Goal: Transaction & Acquisition: Purchase product/service

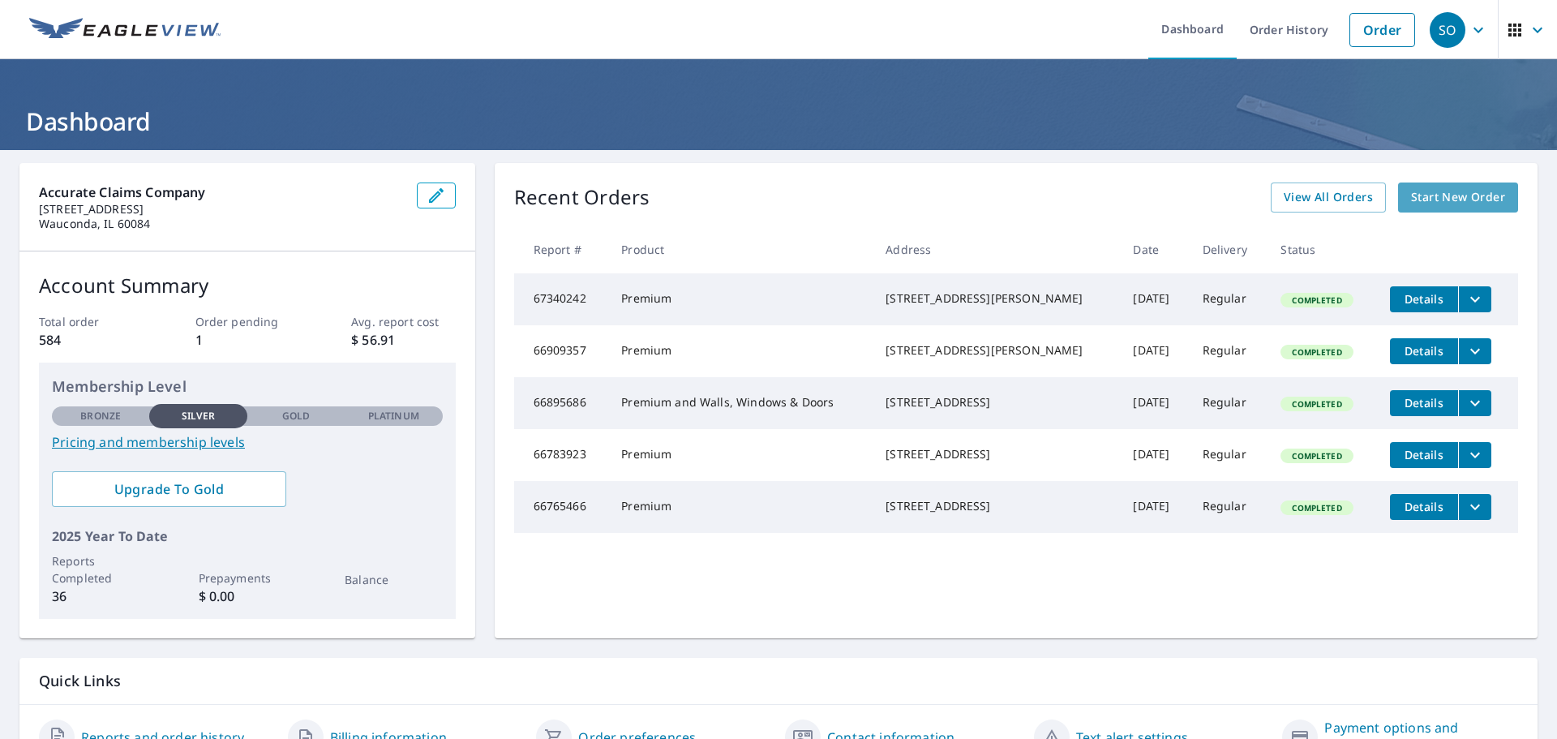
click at [1426, 196] on span "Start New Order" at bounding box center [1458, 197] width 94 height 20
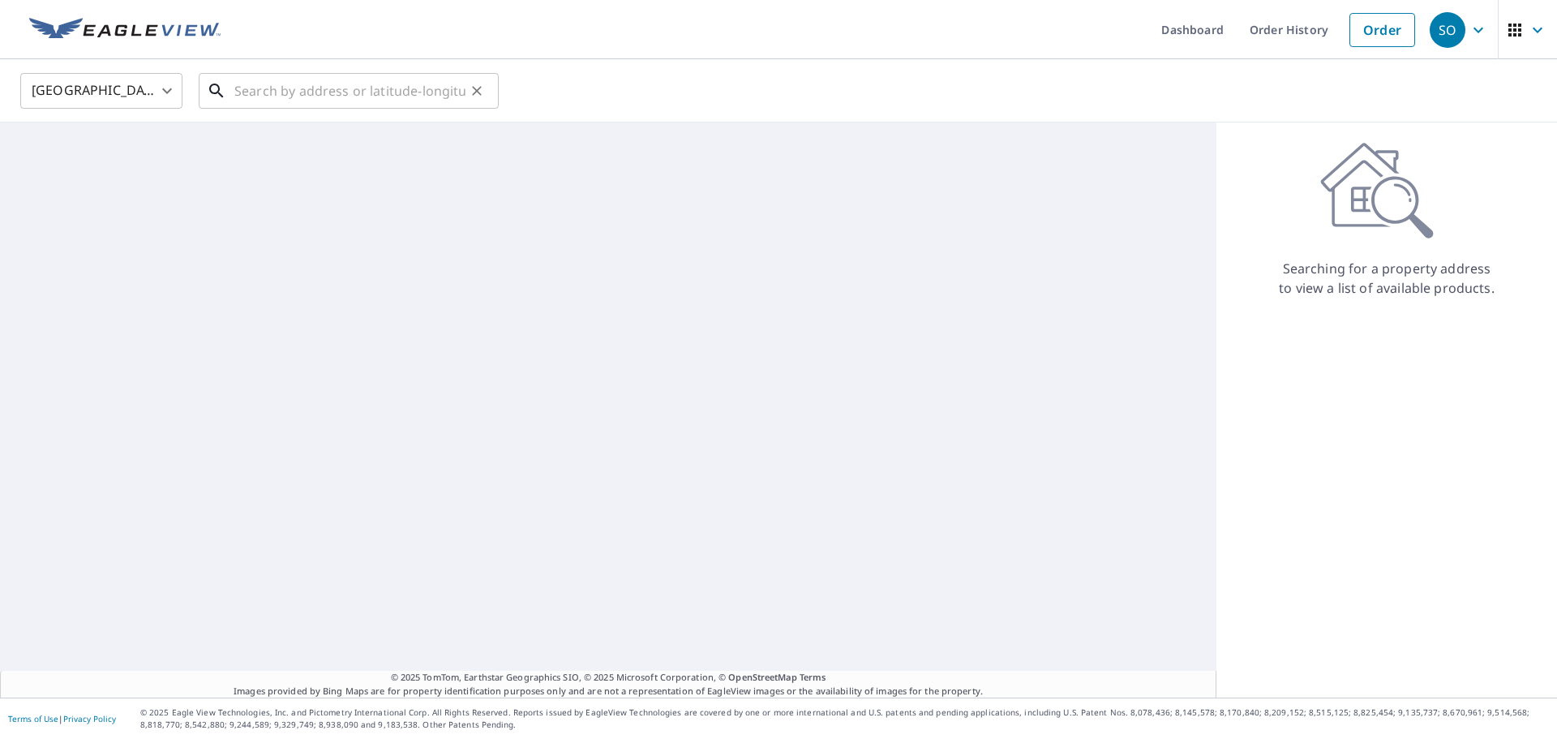
click at [258, 95] on input "text" at bounding box center [349, 90] width 231 height 45
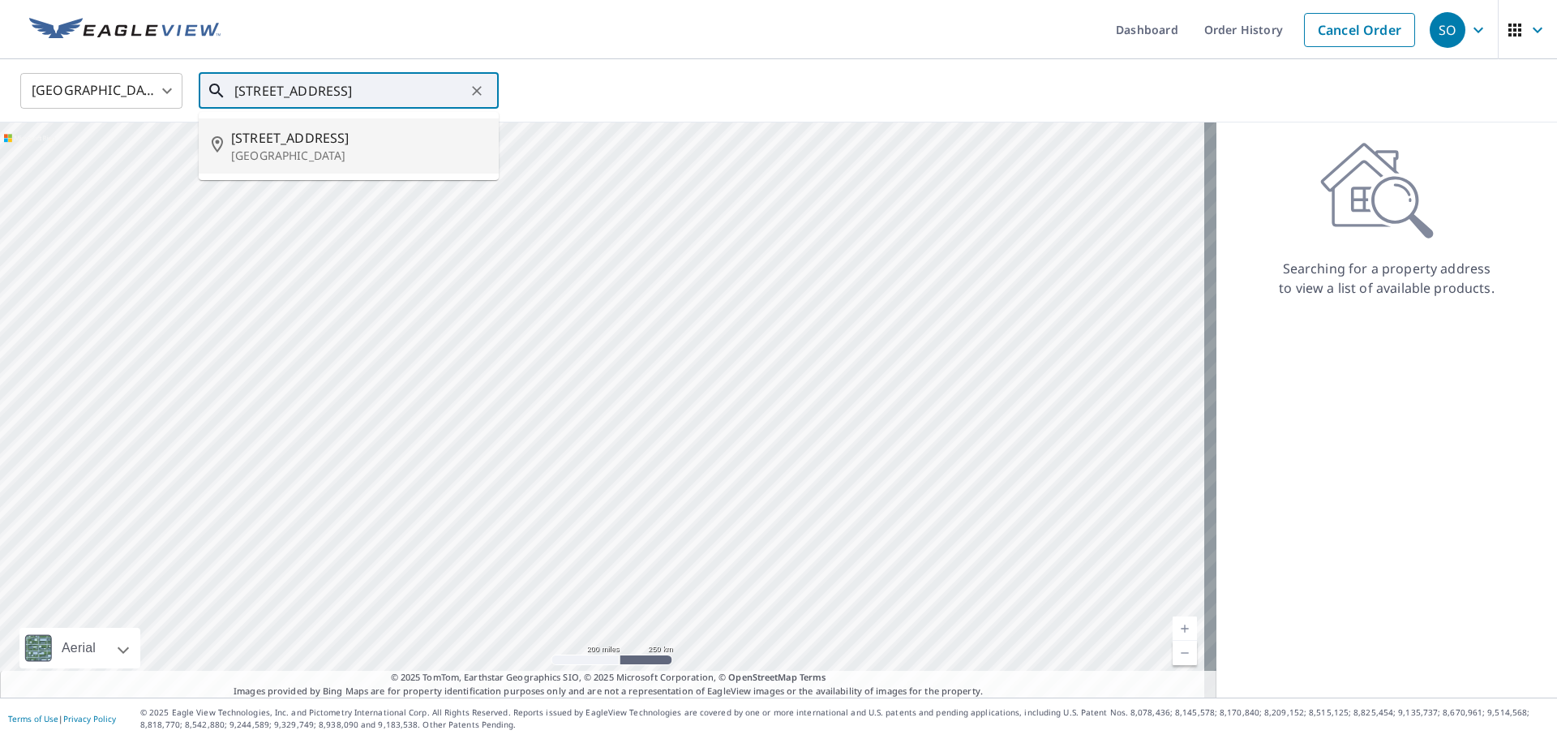
click at [298, 144] on span "[STREET_ADDRESS]" at bounding box center [358, 137] width 255 height 19
type input "[STREET_ADDRESS]"
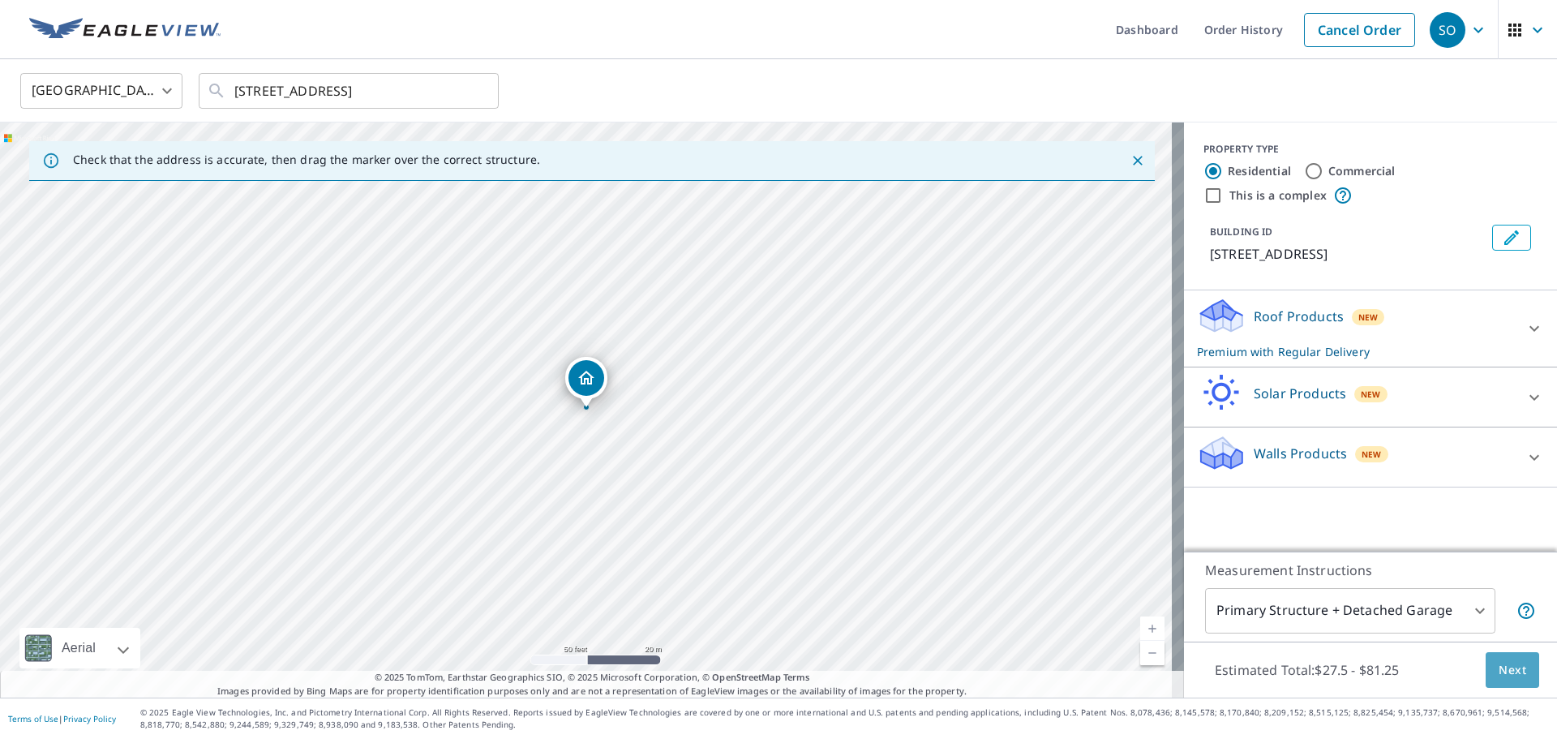
click at [1503, 662] on span "Next" at bounding box center [1513, 670] width 28 height 20
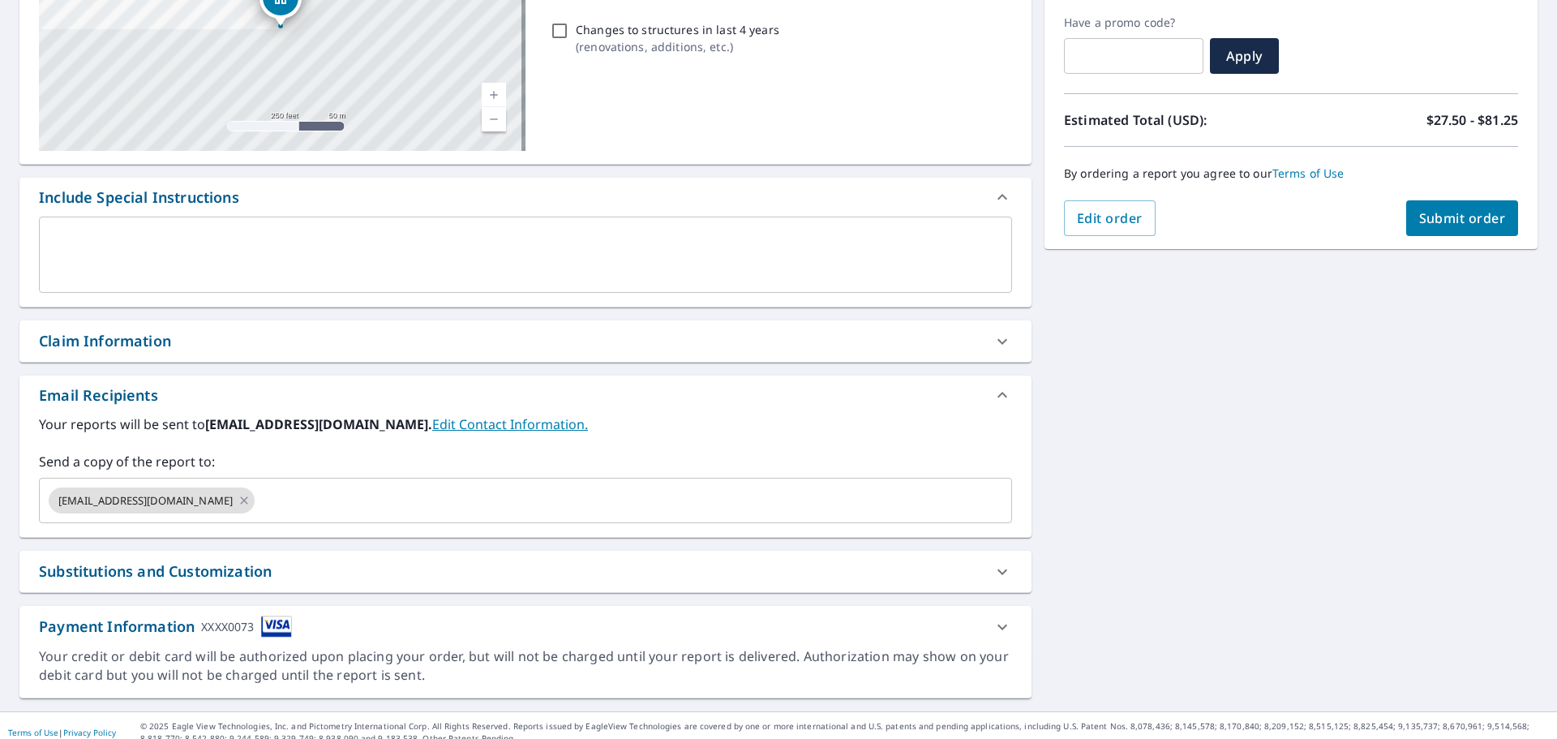
scroll to position [282, 0]
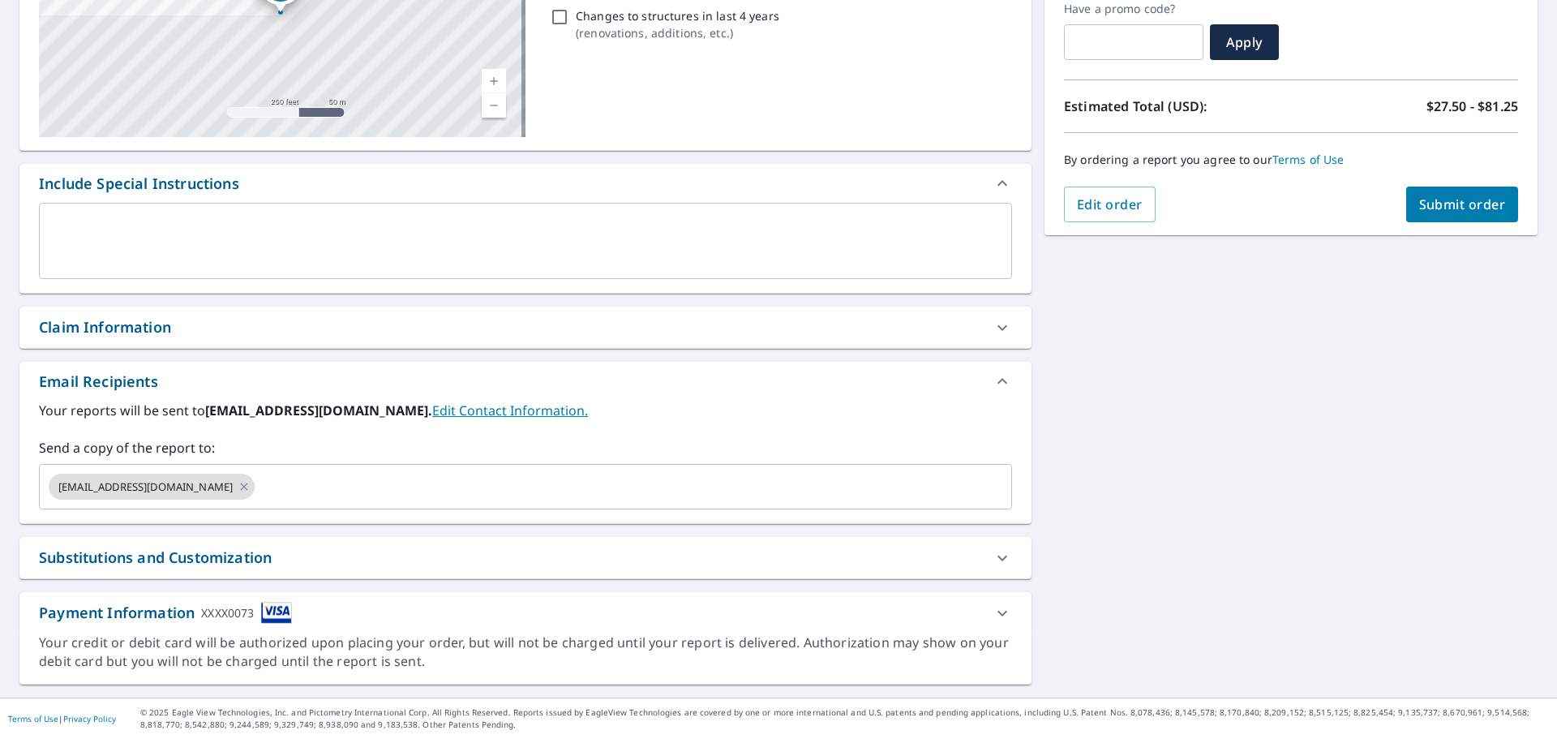
click at [173, 559] on div "Substitutions and Customization" at bounding box center [155, 558] width 233 height 22
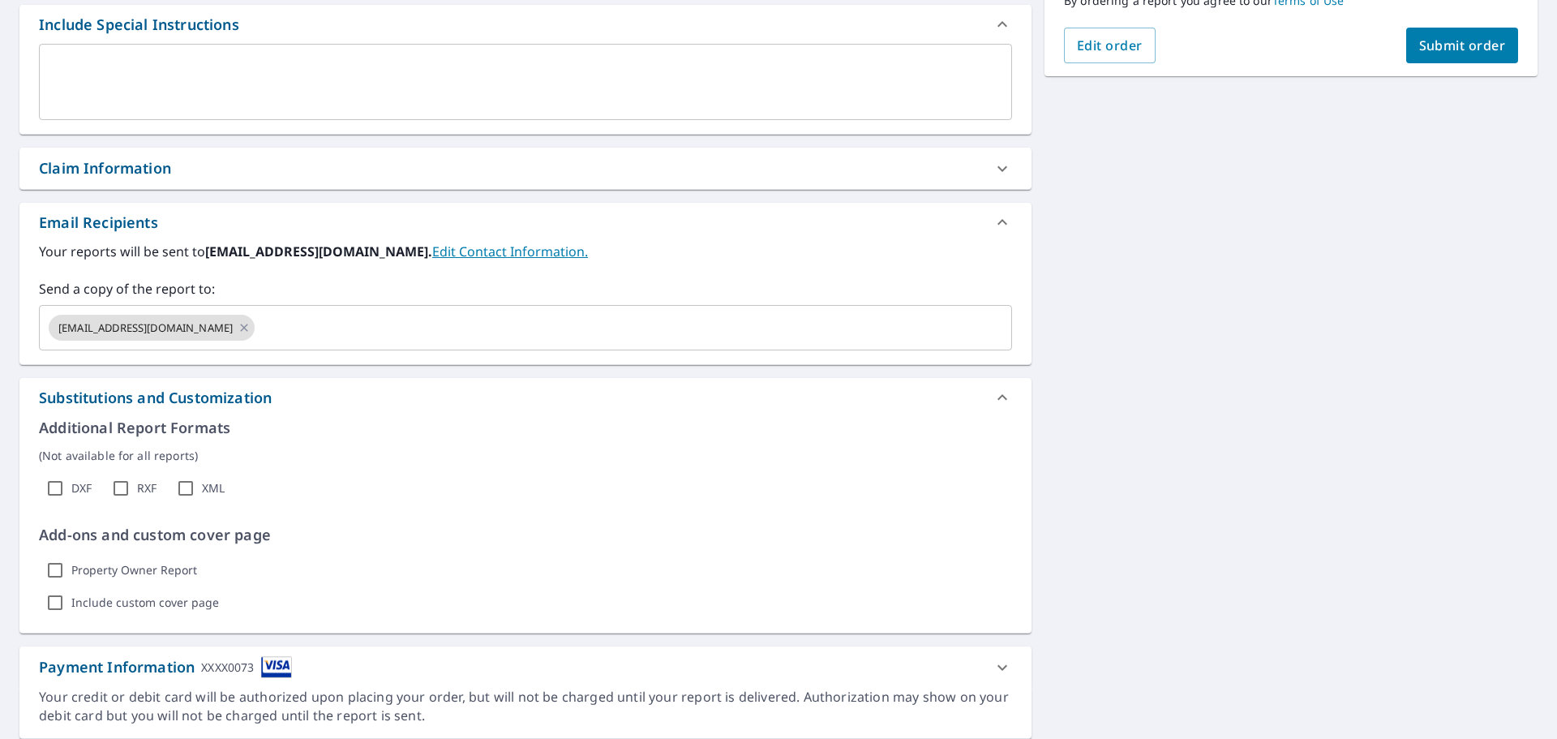
scroll to position [444, 0]
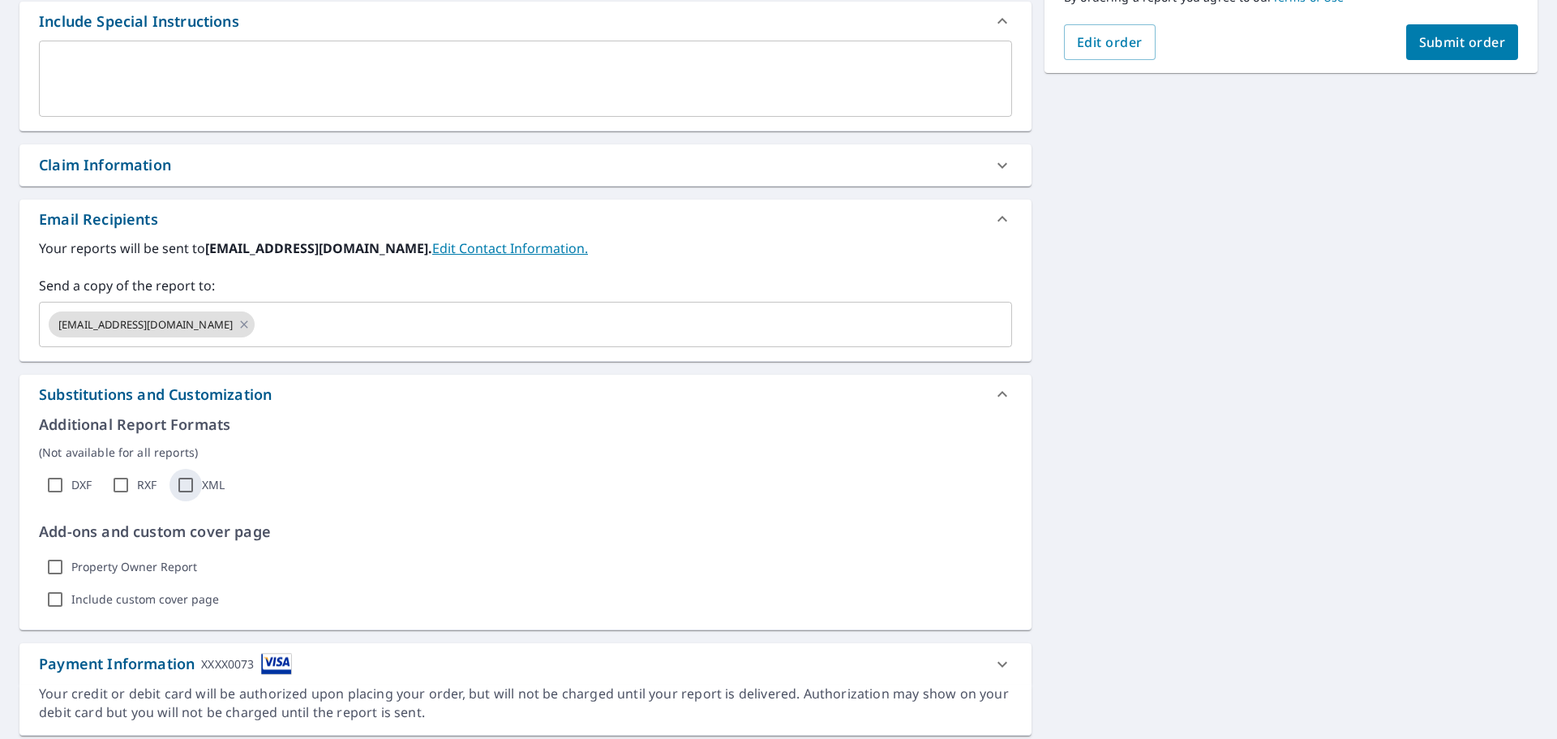
click at [184, 485] on input "XML" at bounding box center [186, 485] width 32 height 32
checkbox input "true"
click at [1456, 34] on span "Submit order" at bounding box center [1462, 42] width 87 height 18
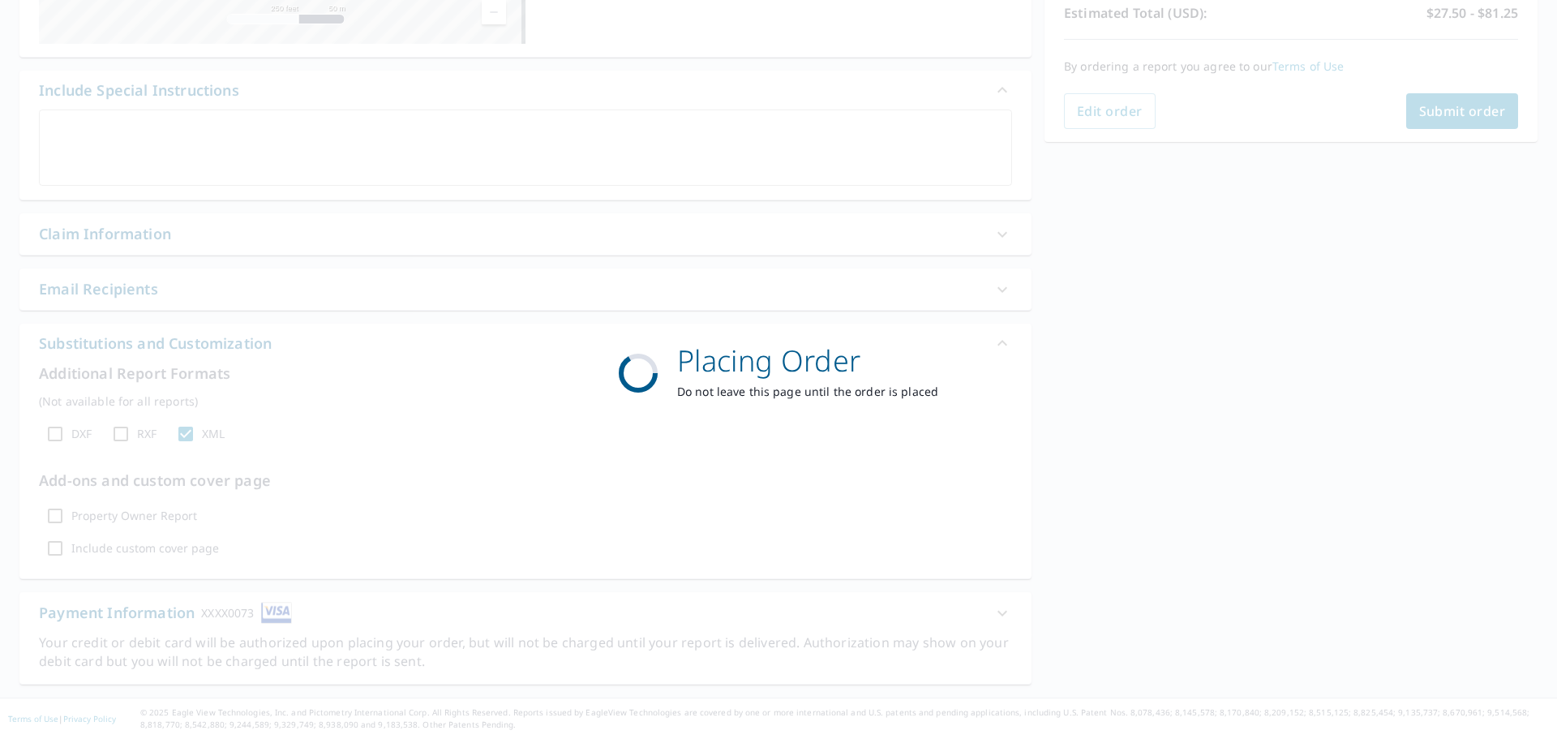
scroll to position [376, 0]
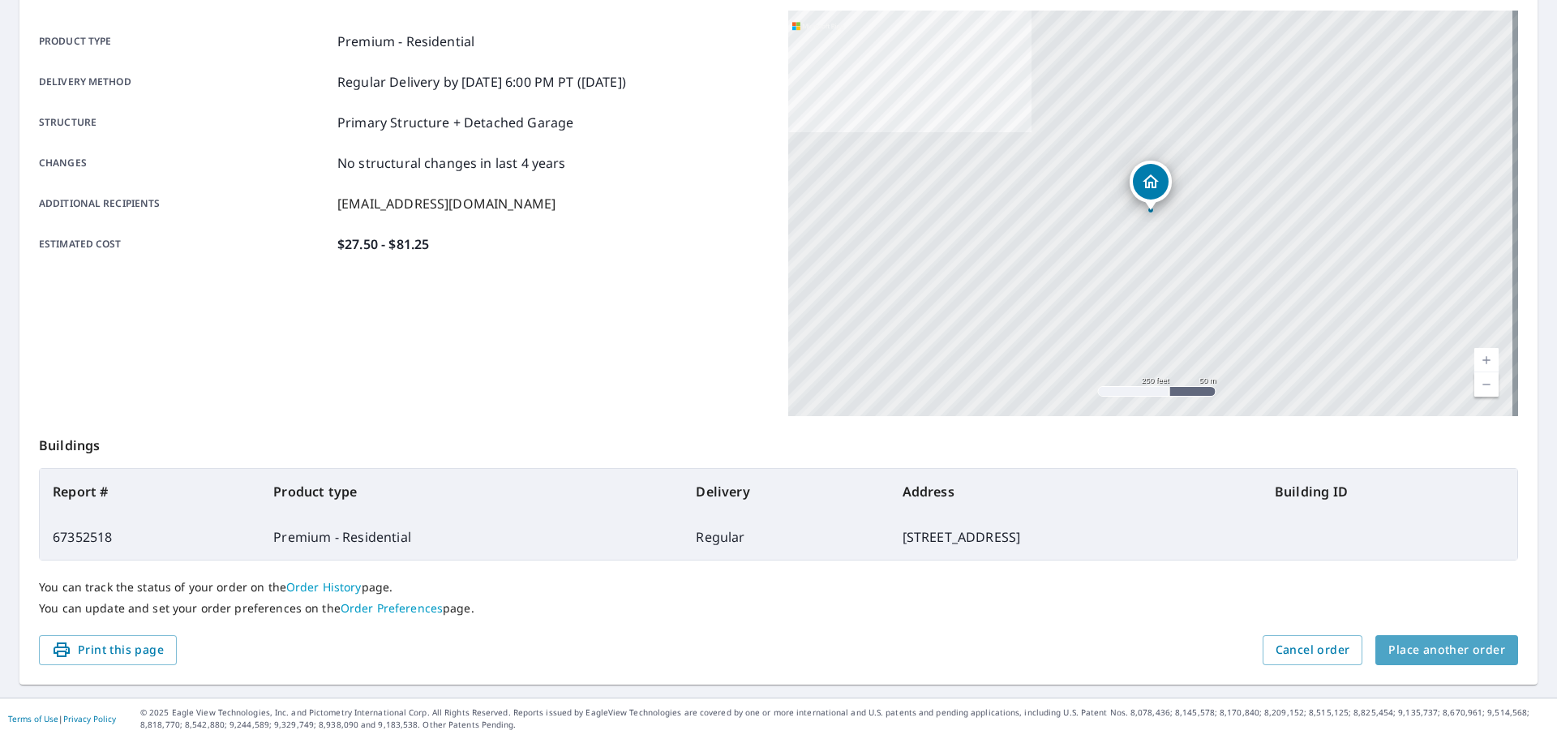
click at [1453, 655] on span "Place another order" at bounding box center [1447, 650] width 117 height 20
